Goal: Obtain resource: Obtain resource

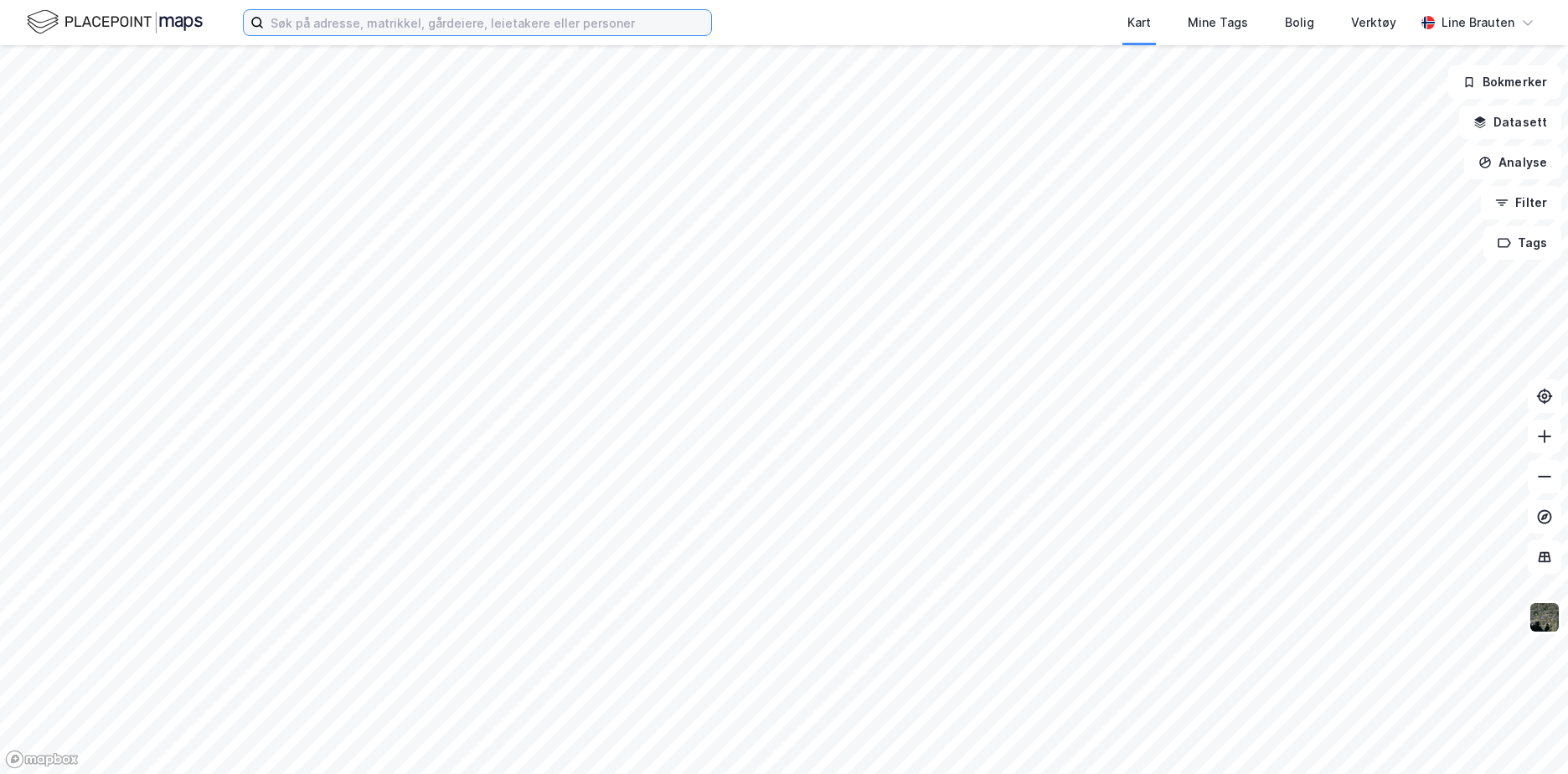
click at [415, 24] on input at bounding box center [487, 23] width 447 height 25
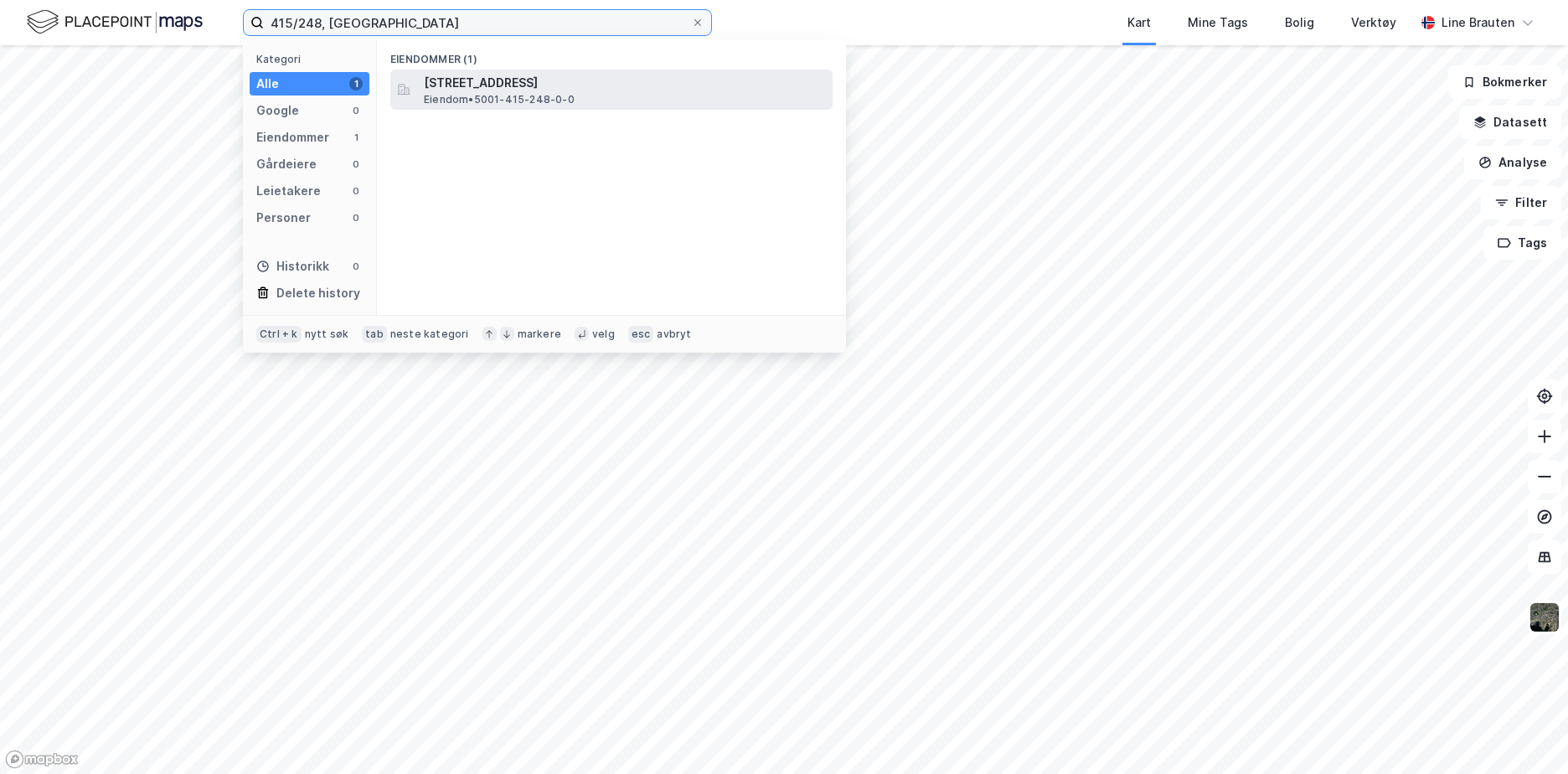
type input "415/248, [GEOGRAPHIC_DATA]"
click at [515, 80] on span "[STREET_ADDRESS]" at bounding box center [624, 83] width 402 height 20
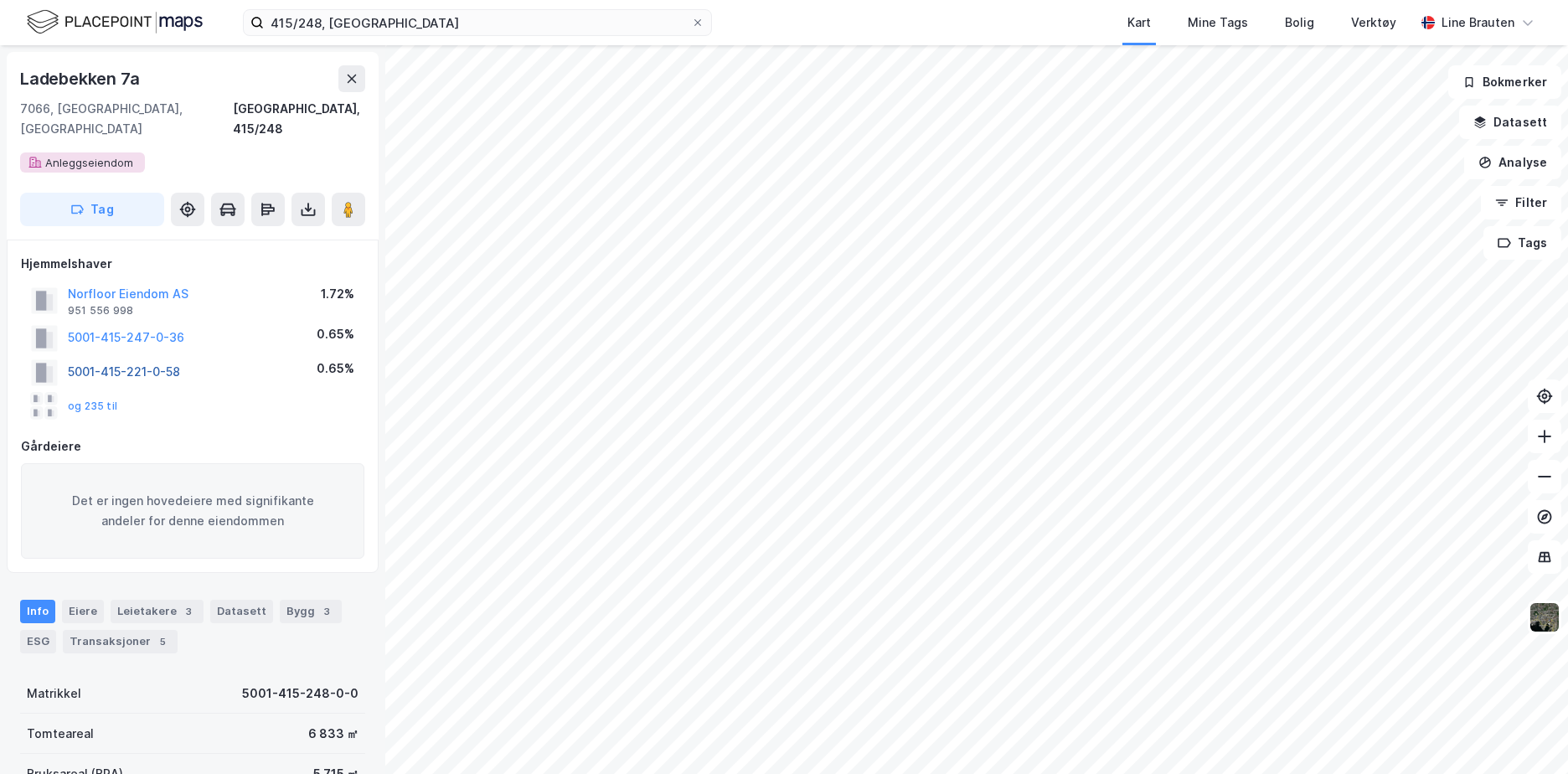
click at [0, 0] on button "5001-415-221-0-58" at bounding box center [0, 0] width 0 height 0
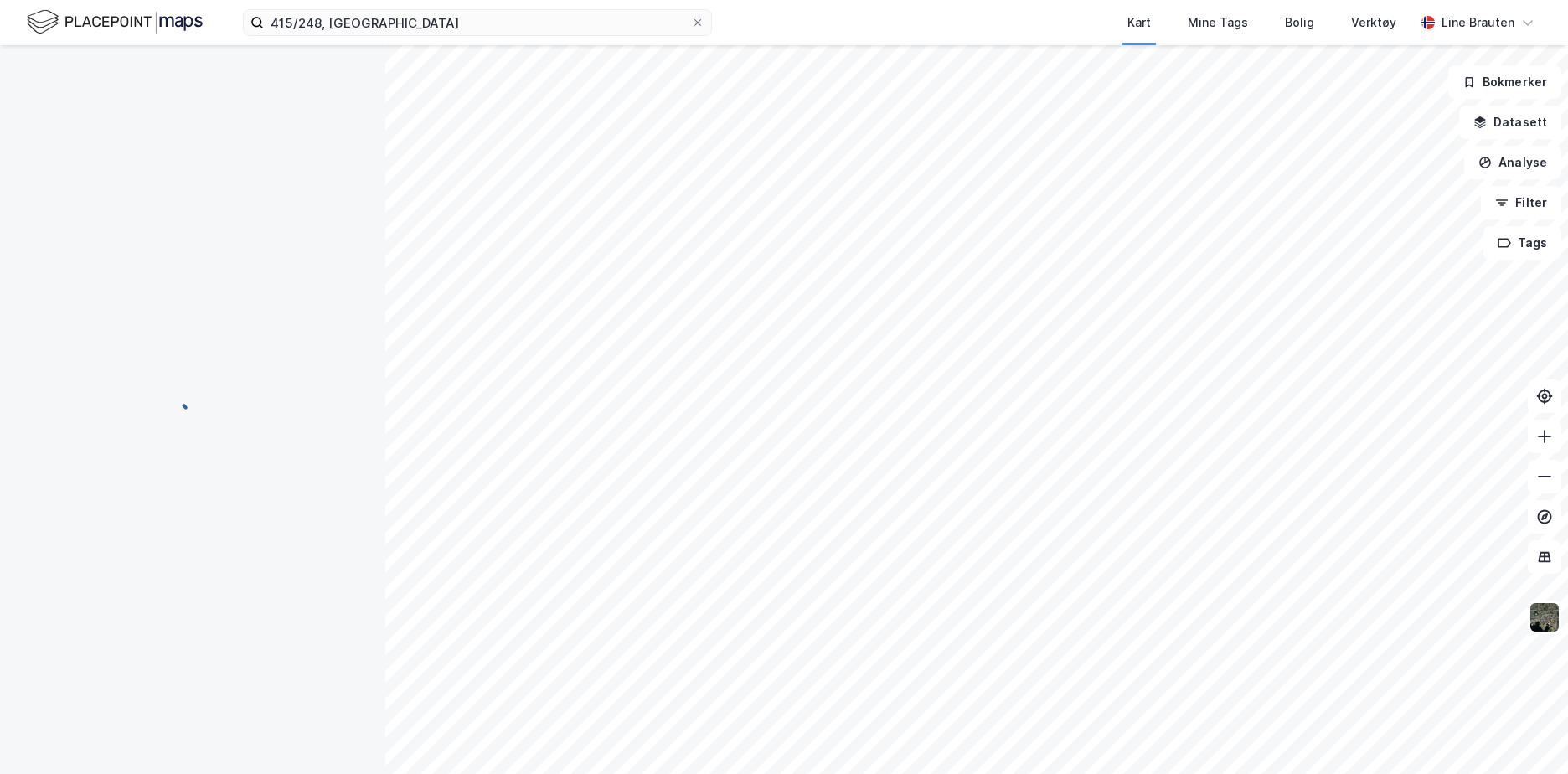
scroll to position [2, 0]
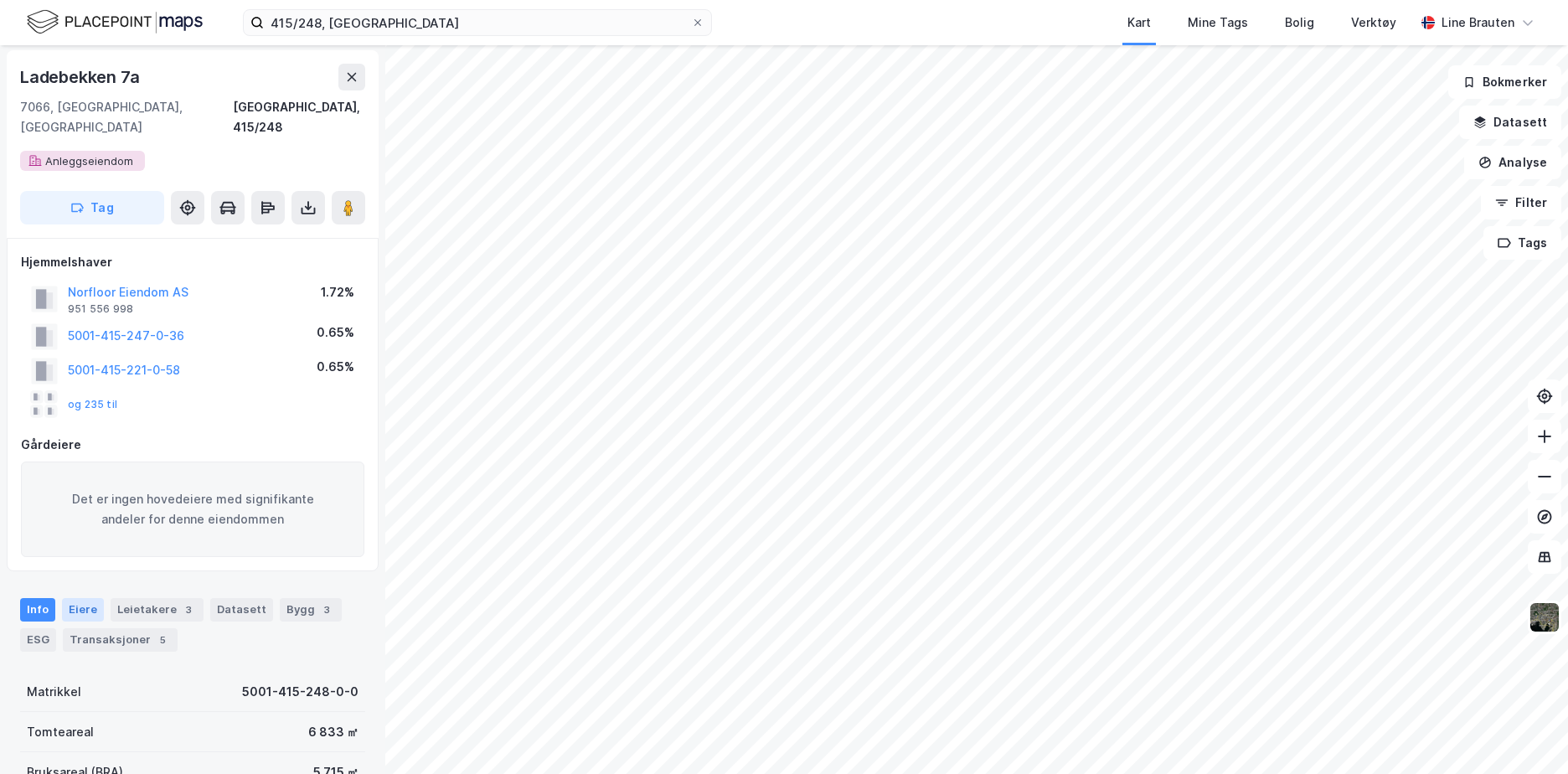
click at [74, 598] on div "Eiere" at bounding box center [83, 610] width 42 height 24
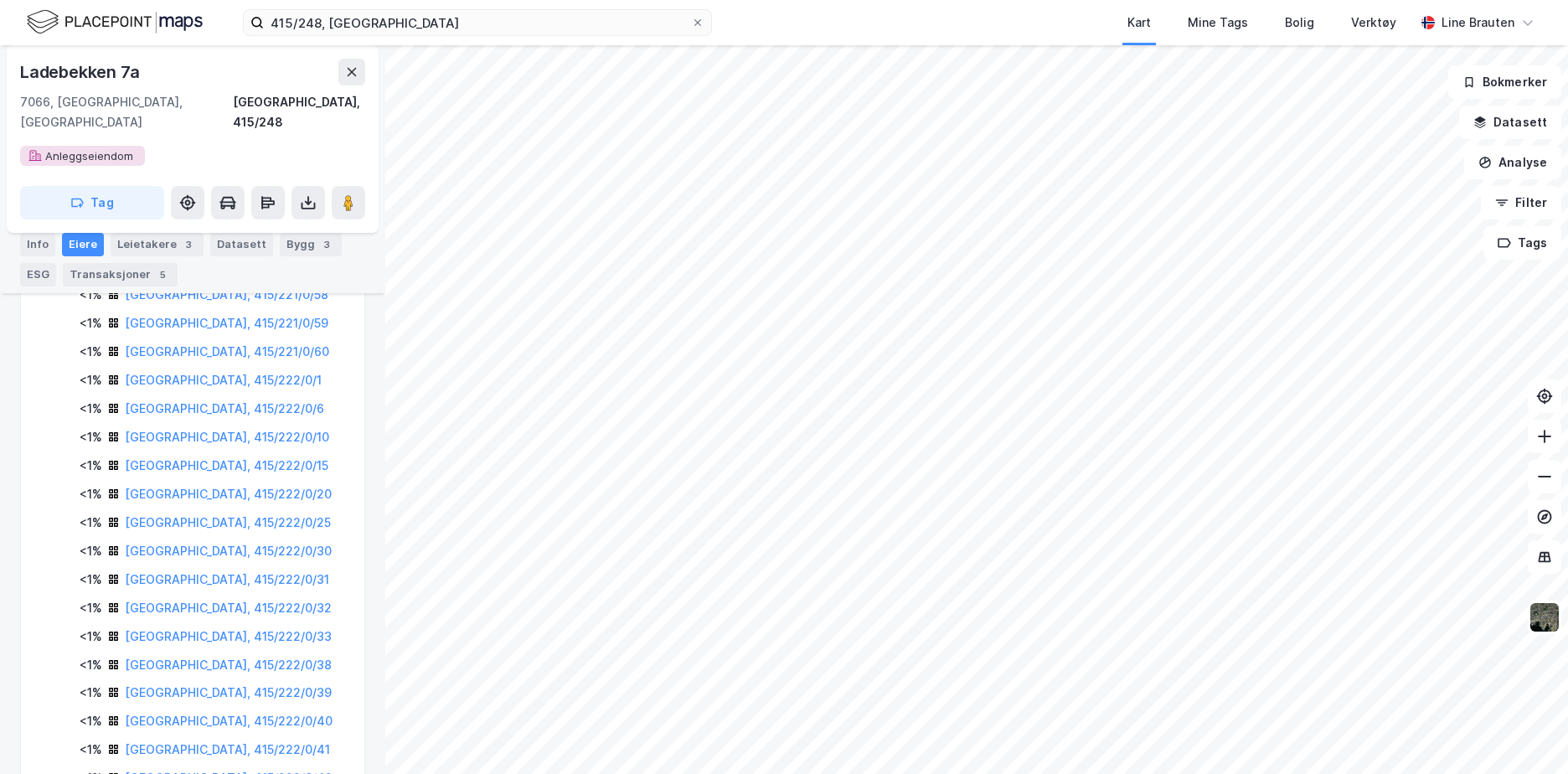
scroll to position [1490, 0]
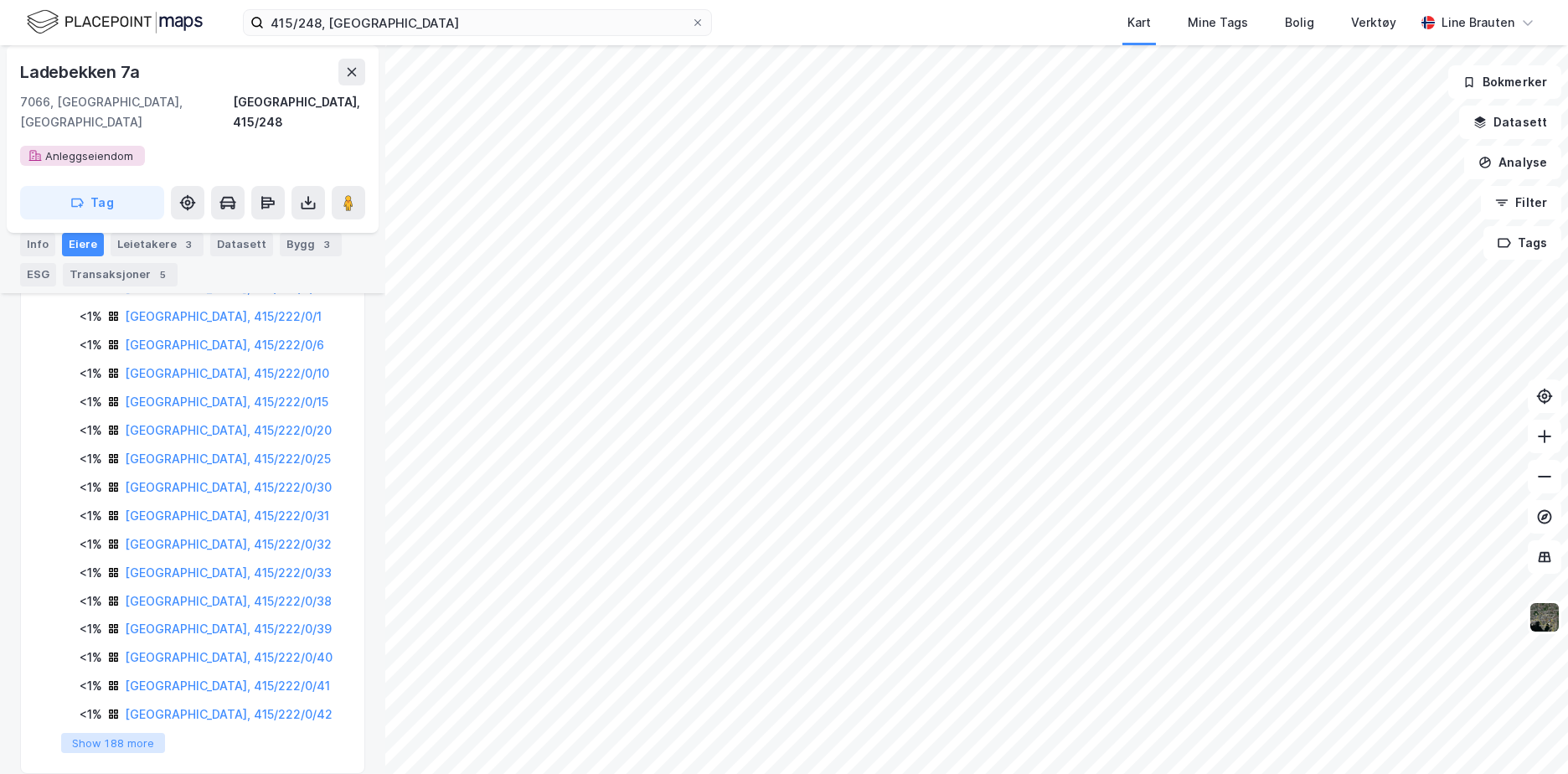
click at [133, 733] on button "Show 188 more" at bounding box center [113, 743] width 104 height 20
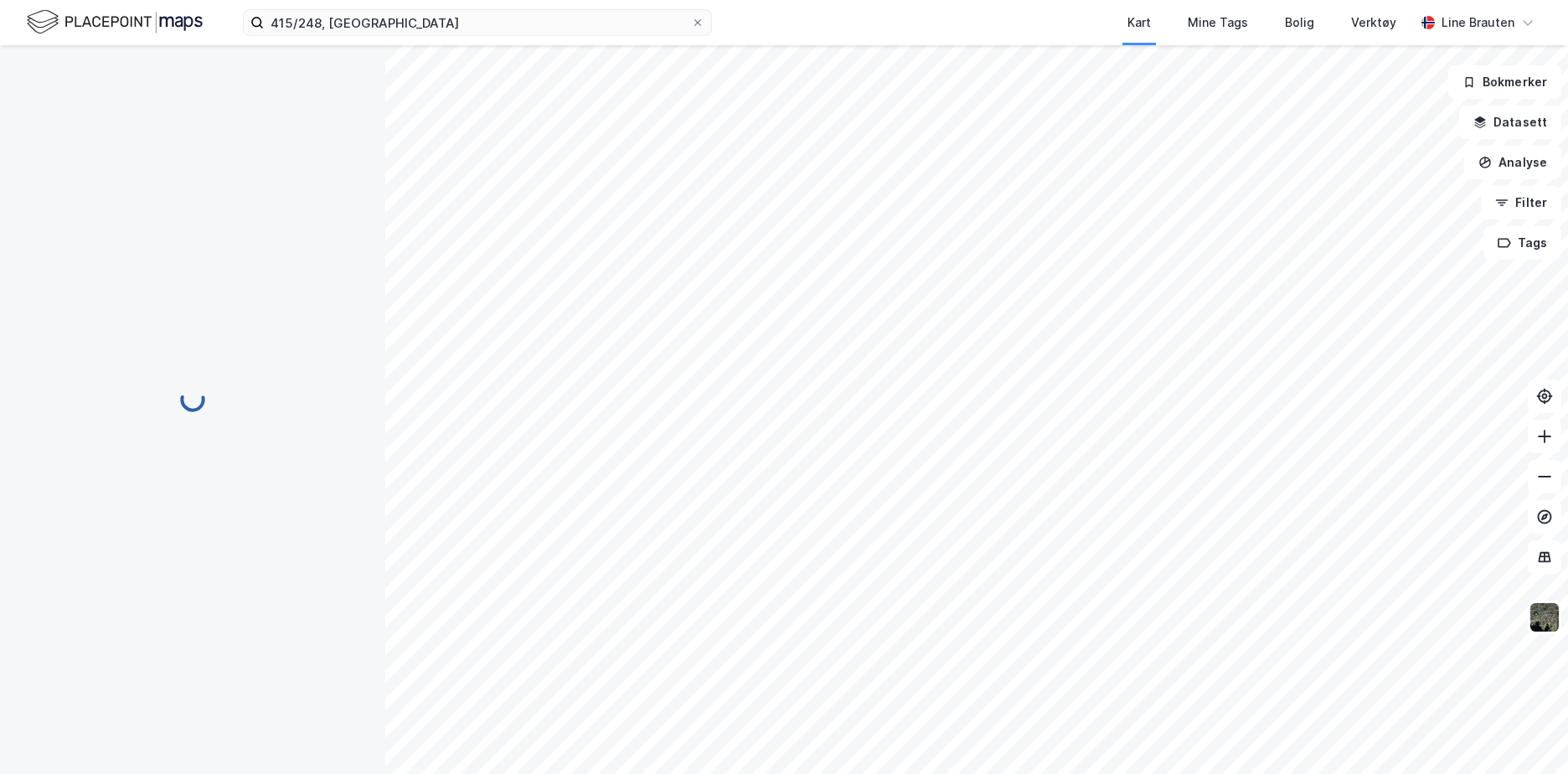
scroll to position [2, 0]
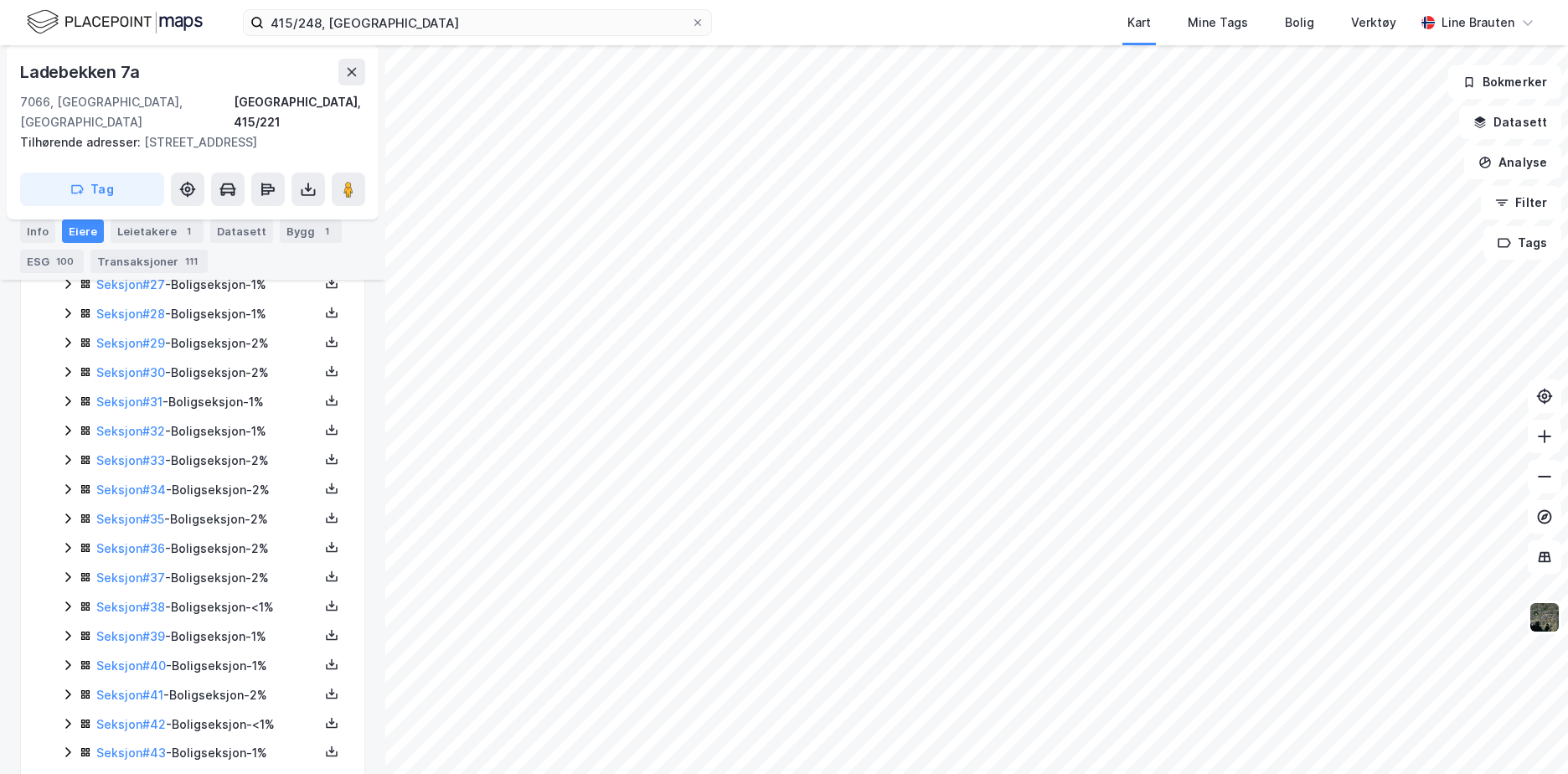
scroll to position [1677, 0]
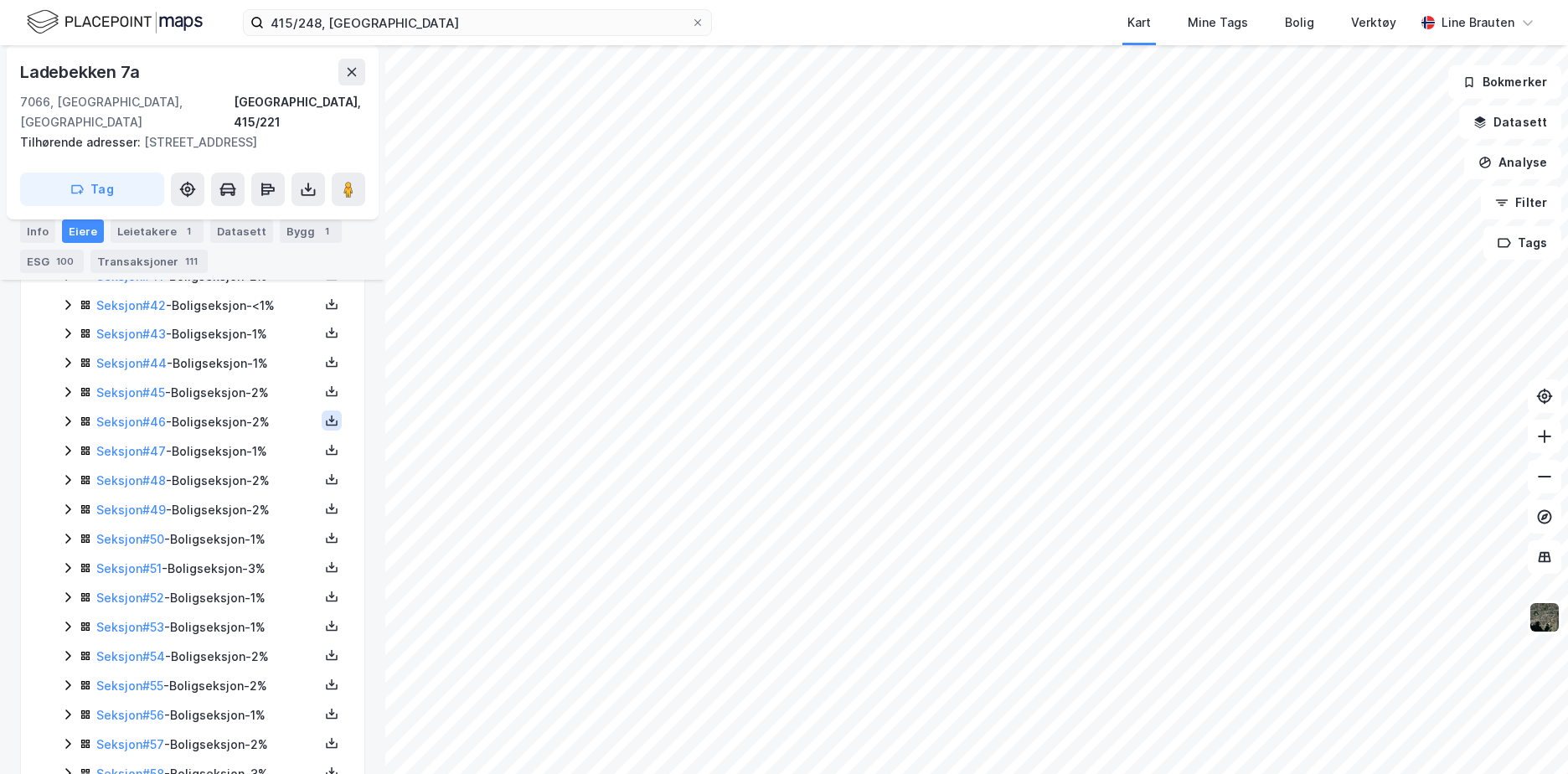
click at [325, 414] on icon at bounding box center [332, 420] width 13 height 13
click at [244, 360] on div "Grunnbok" at bounding box center [231, 371] width 56 height 20
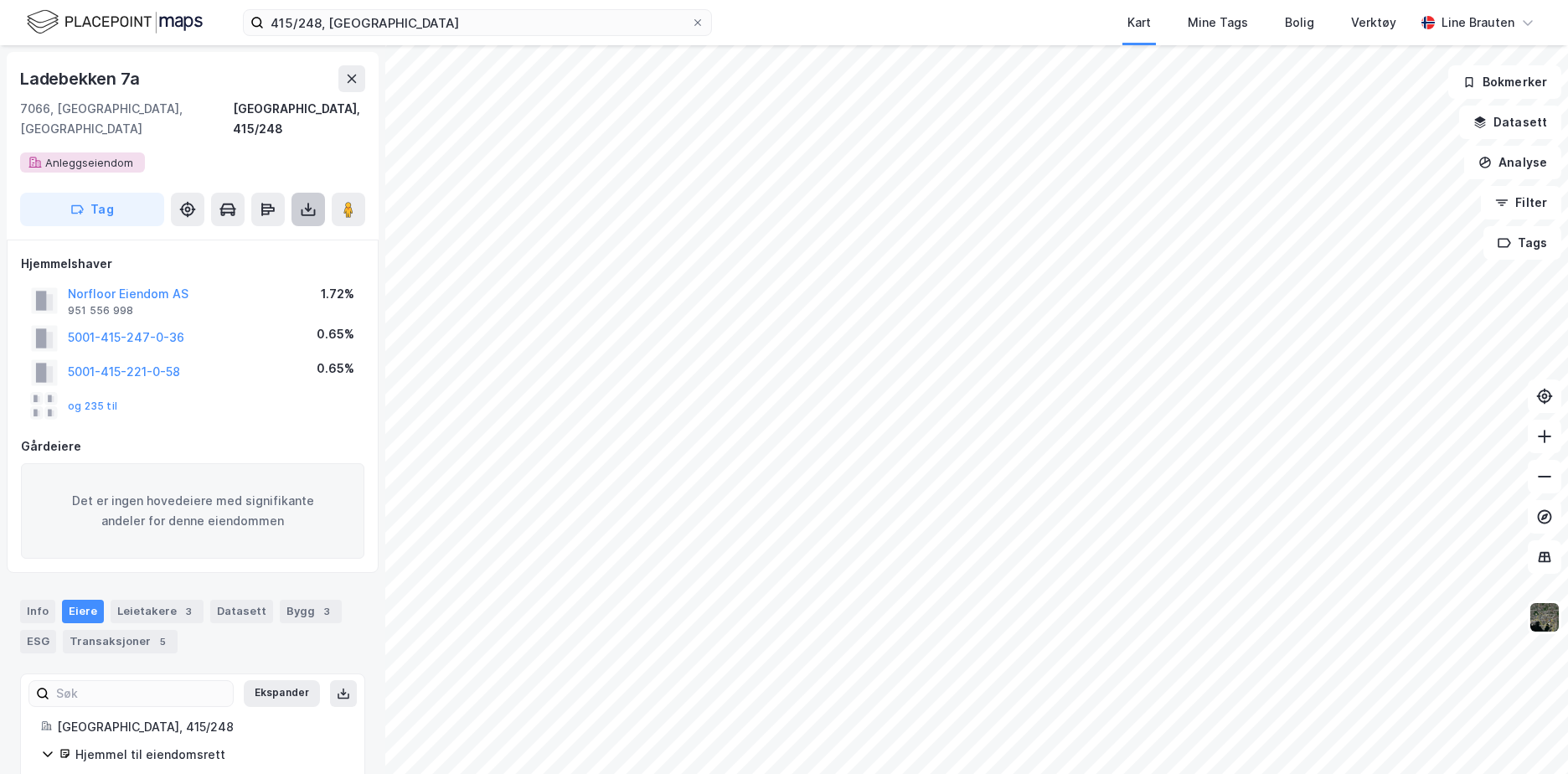
click at [314, 201] on icon at bounding box center [308, 210] width 17 height 17
click at [269, 236] on div "Last ned grunnbok" at bounding box center [225, 243] width 97 height 13
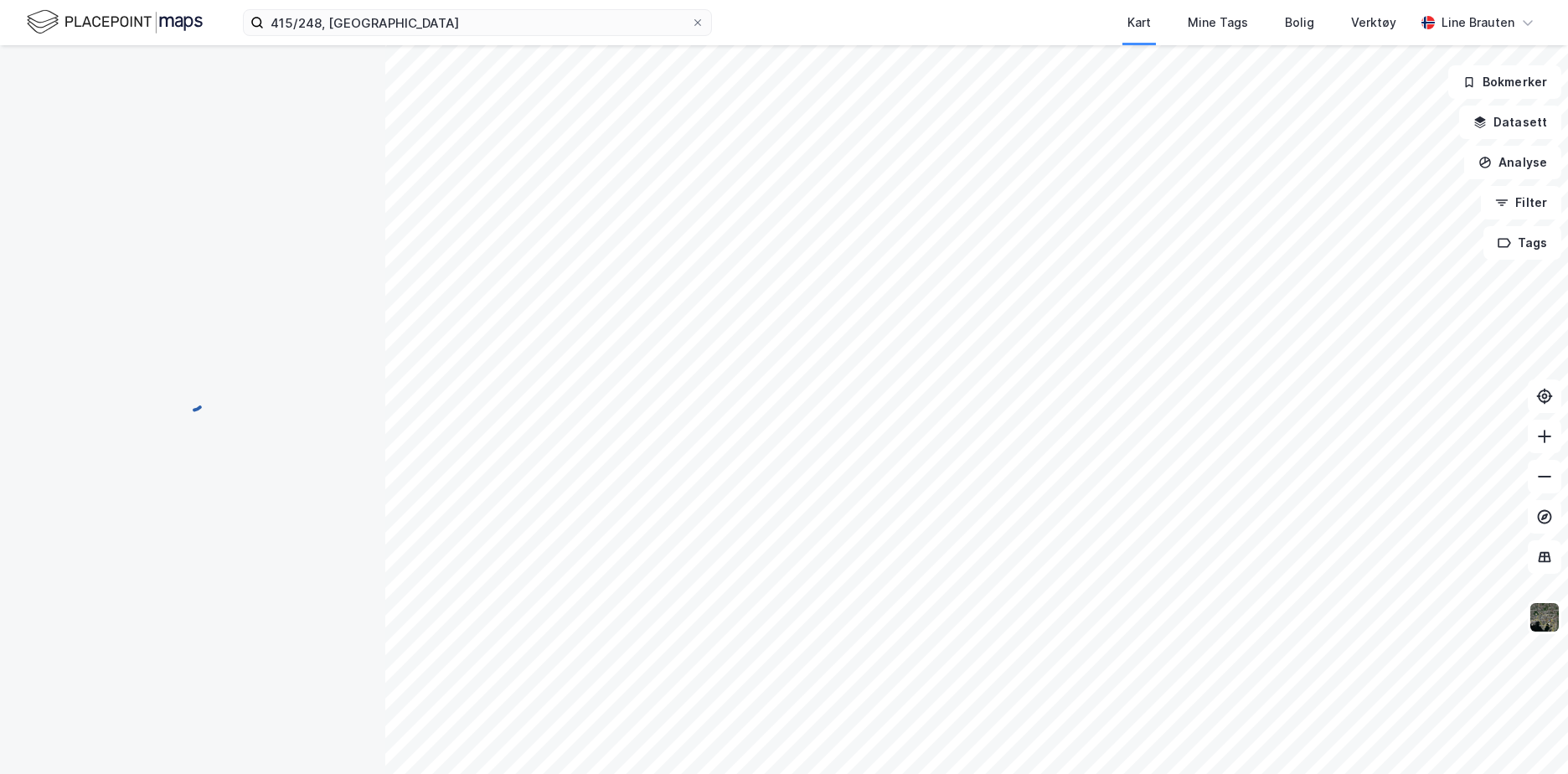
scroll to position [13, 0]
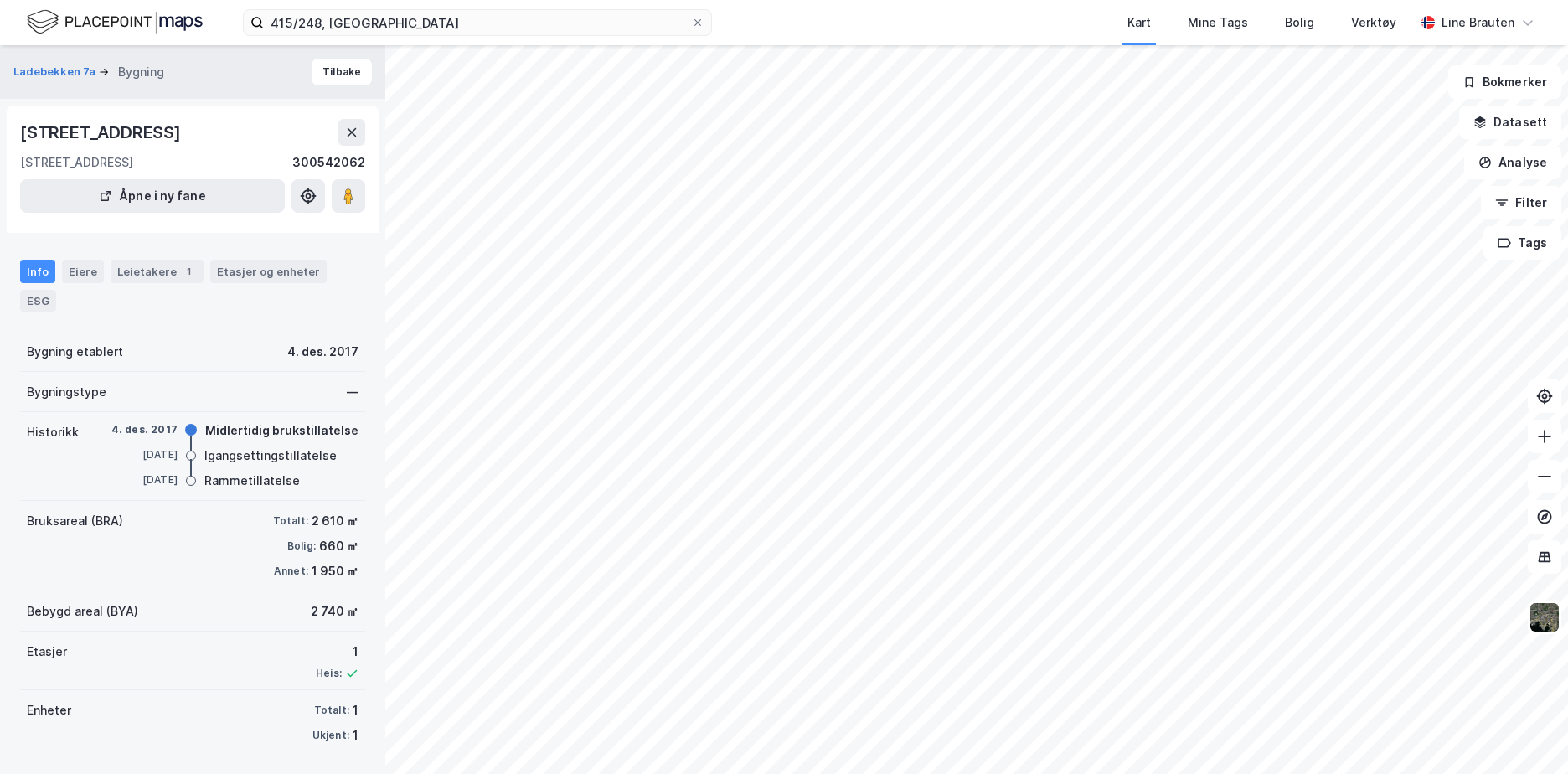
scroll to position [2, 0]
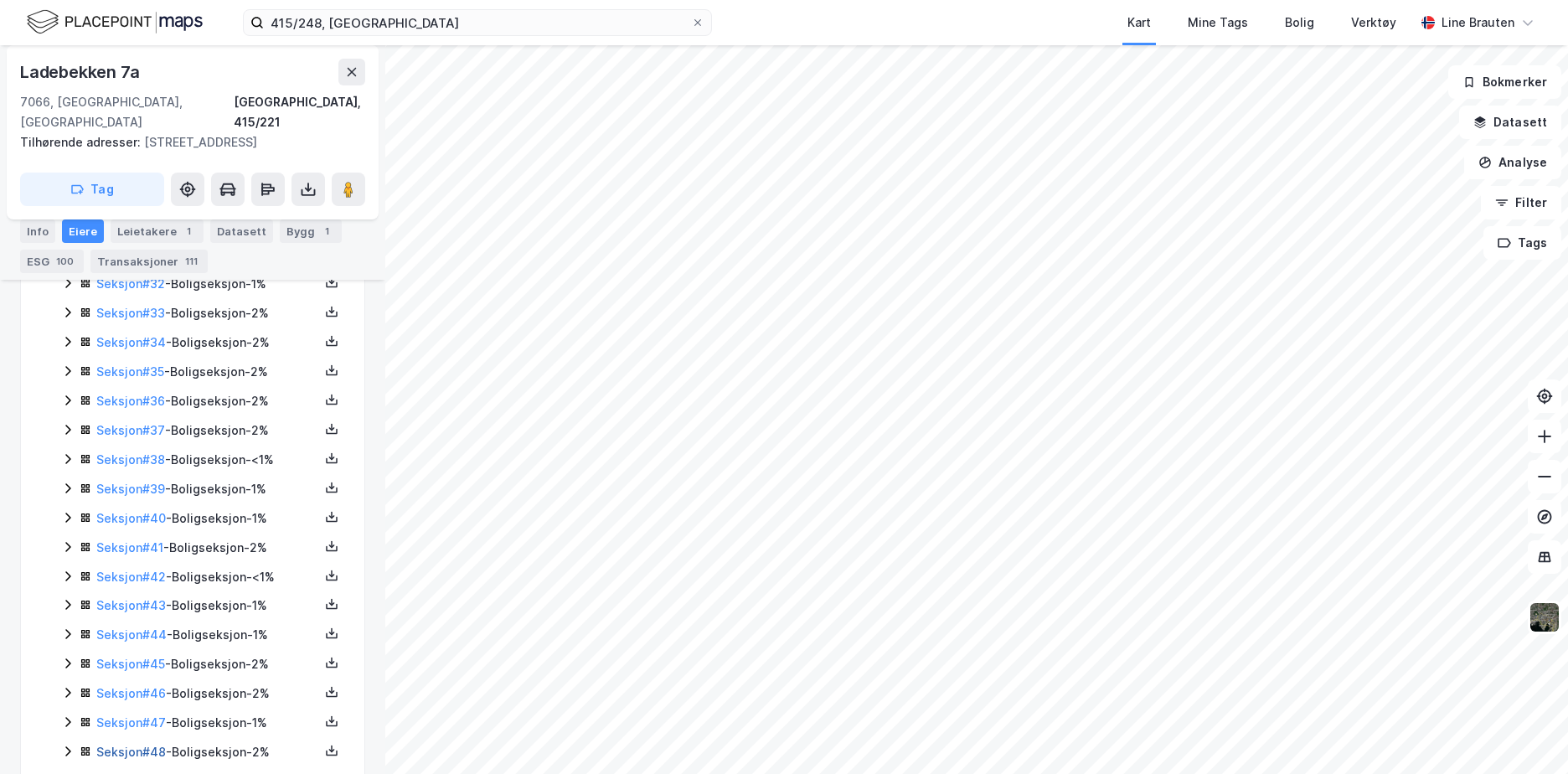
scroll to position [1509, 0]
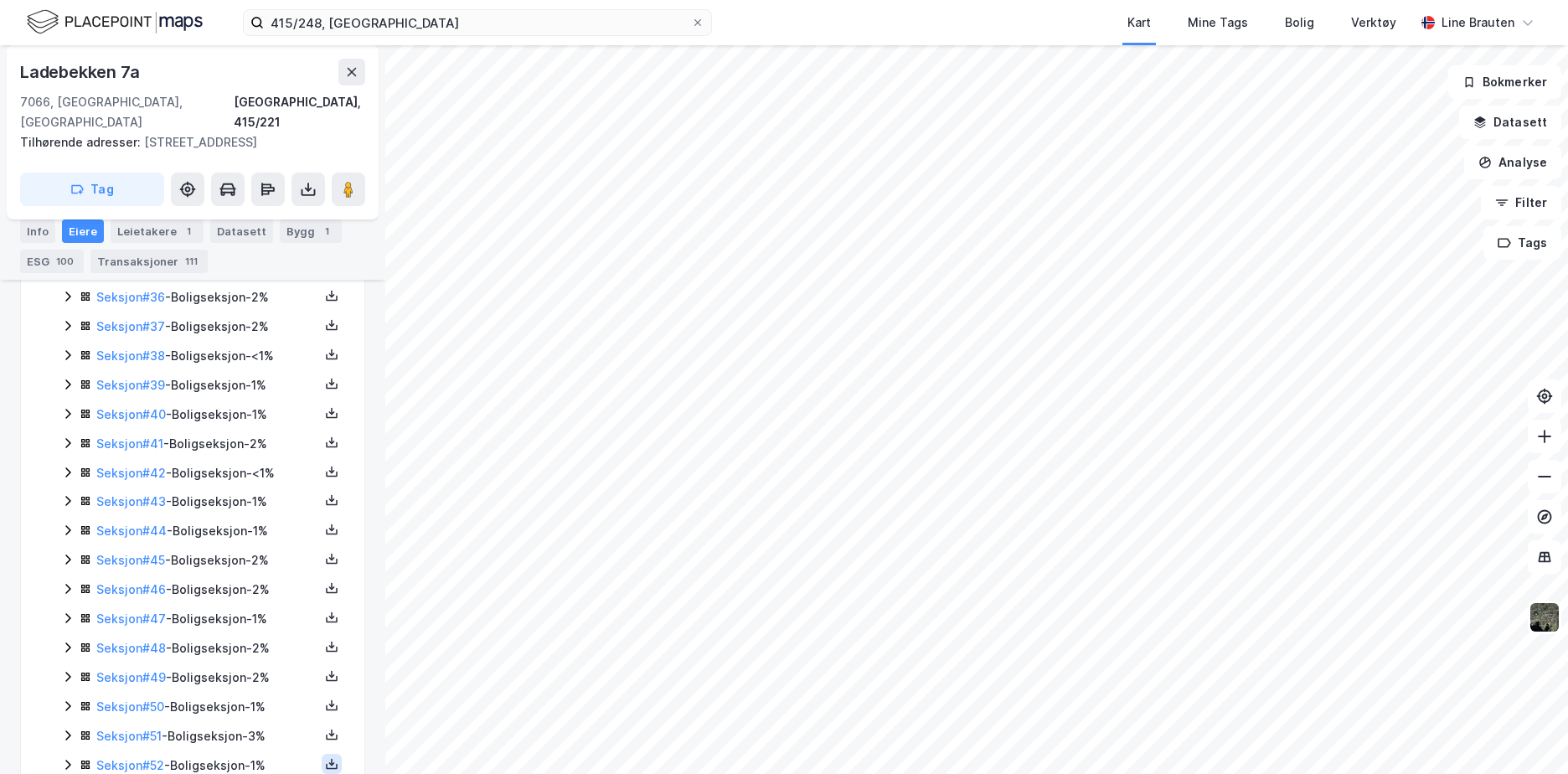
click at [325, 757] on icon at bounding box center [332, 764] width 13 height 13
click at [275, 693] on div "Grunnbok" at bounding box center [239, 713] width 147 height 40
